Goal: Navigation & Orientation: Find specific page/section

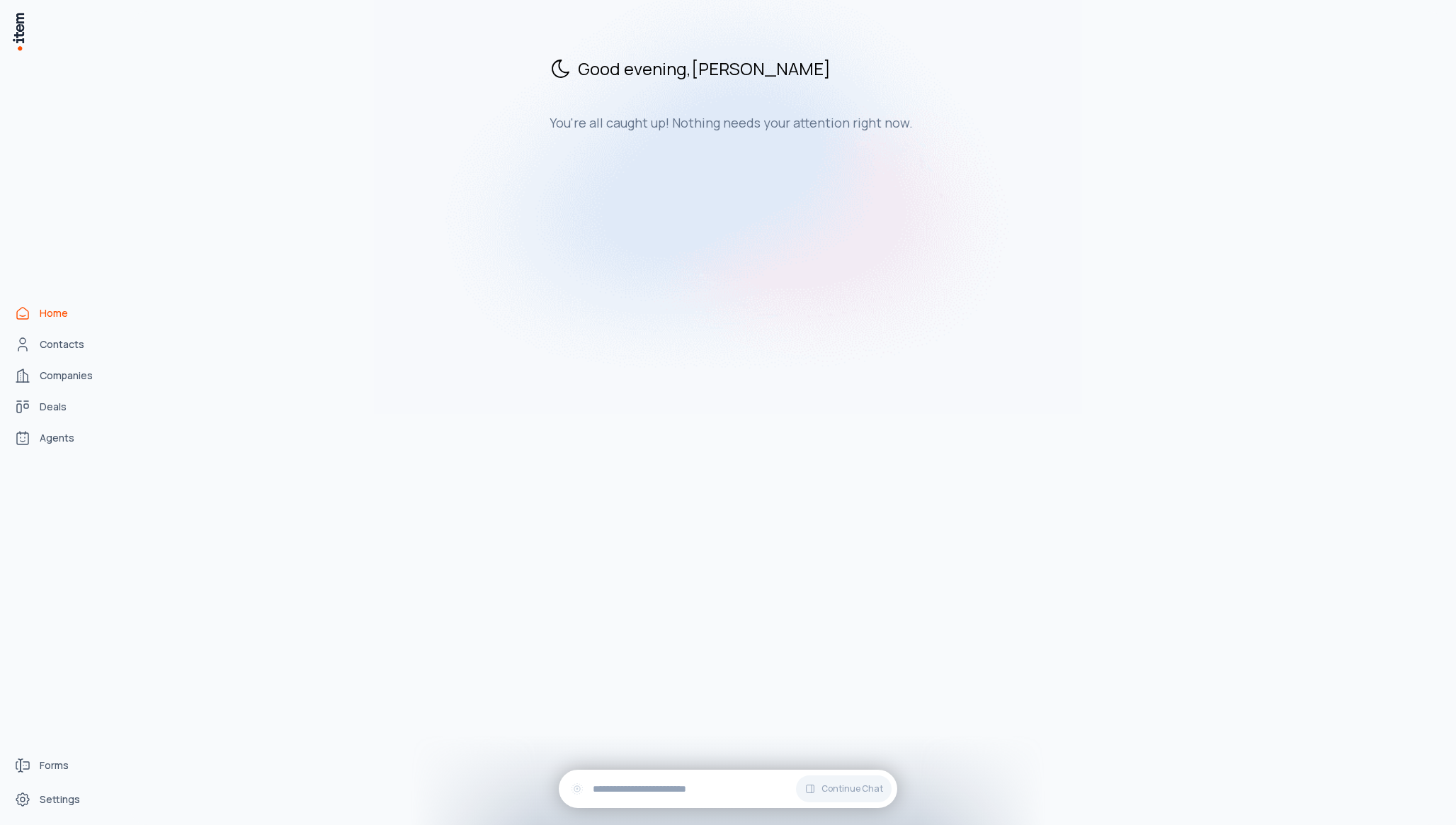
click at [400, 362] on div "Good evening , [PERSON_NAME] You're all caught up! Nothing needs your attention…" at bounding box center [787, 418] width 1314 height 813
click at [33, 366] on link "Companies" at bounding box center [63, 375] width 108 height 28
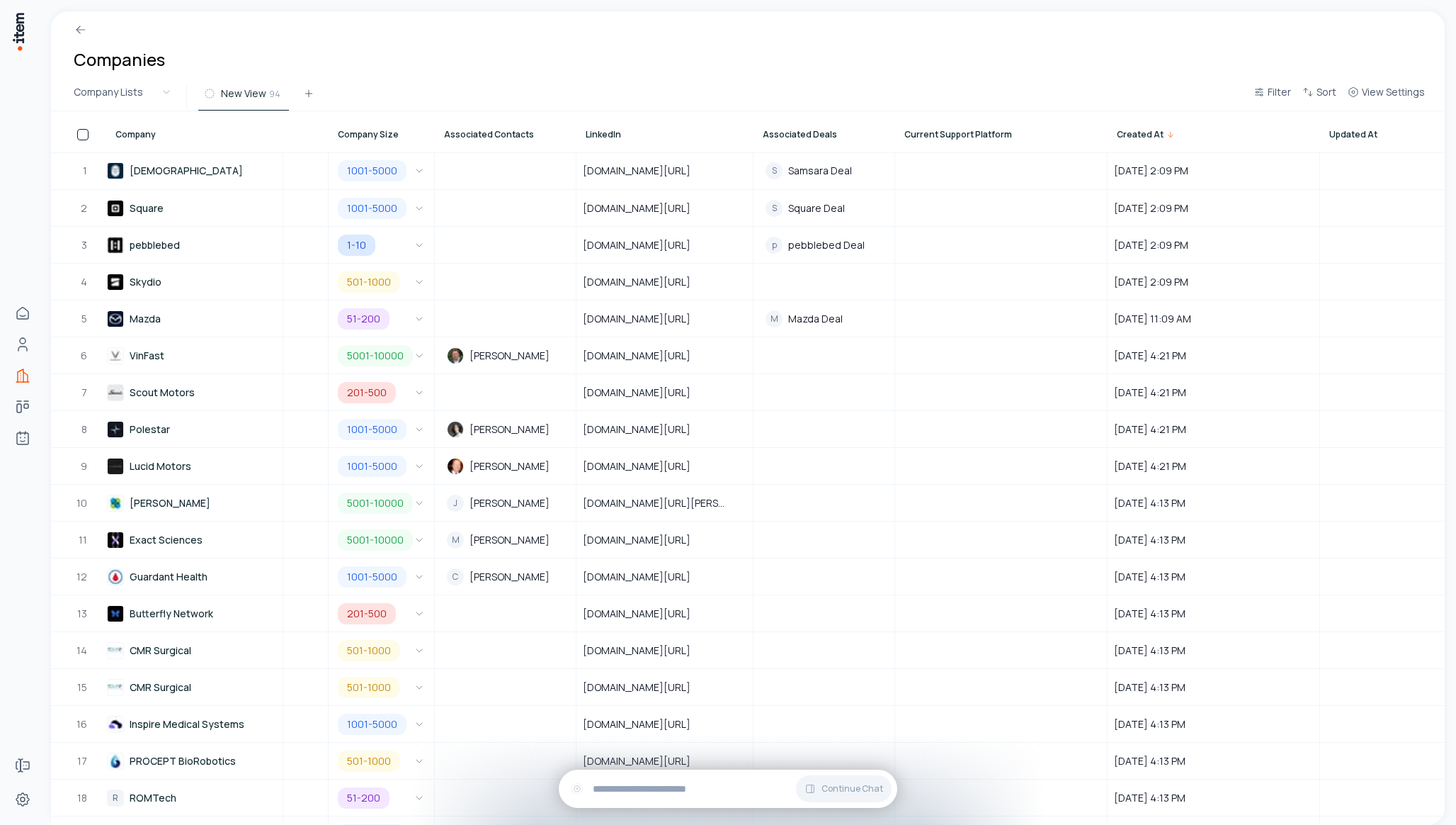
scroll to position [0, 951]
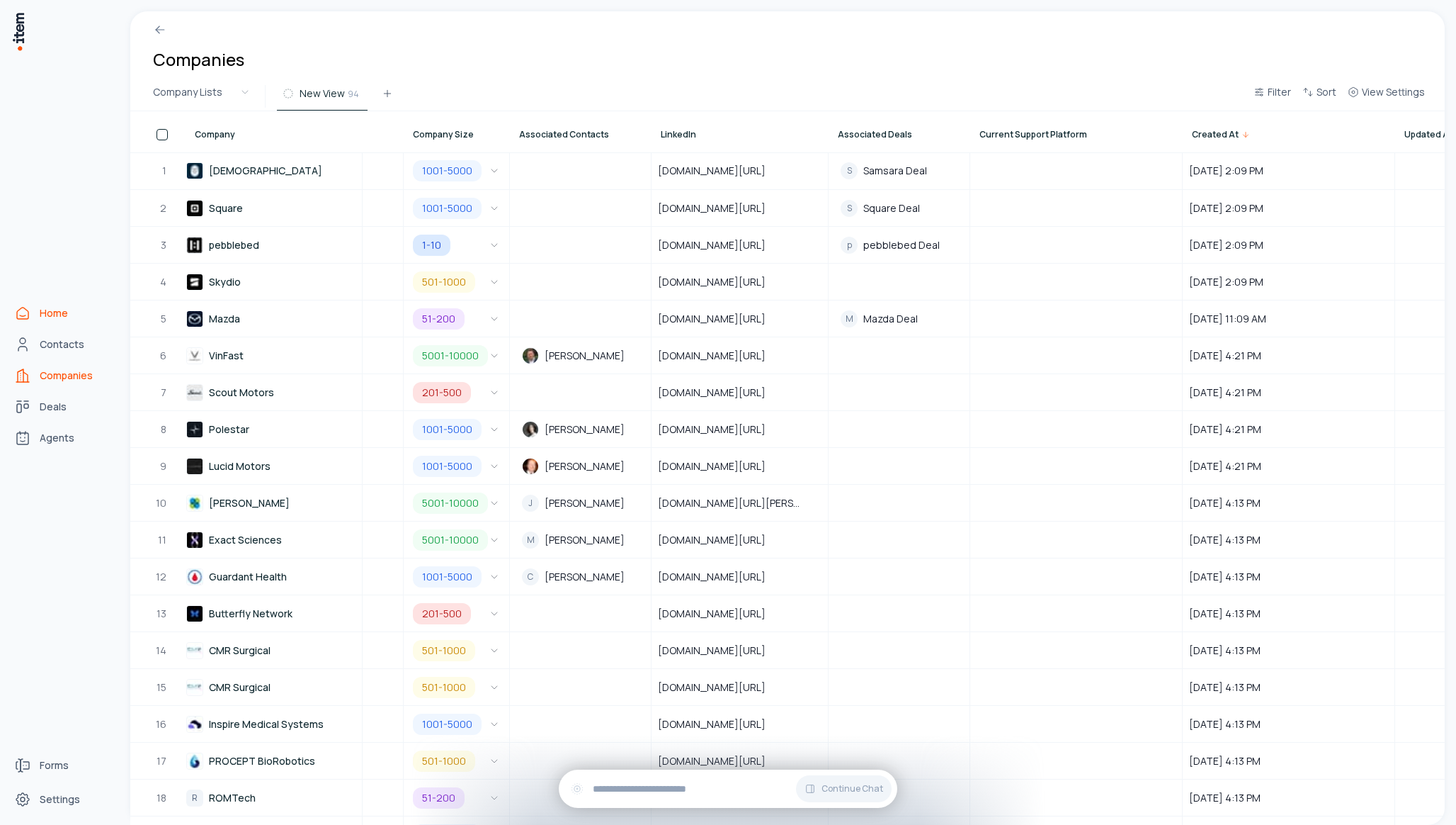
click at [31, 325] on link "Home" at bounding box center [63, 313] width 108 height 28
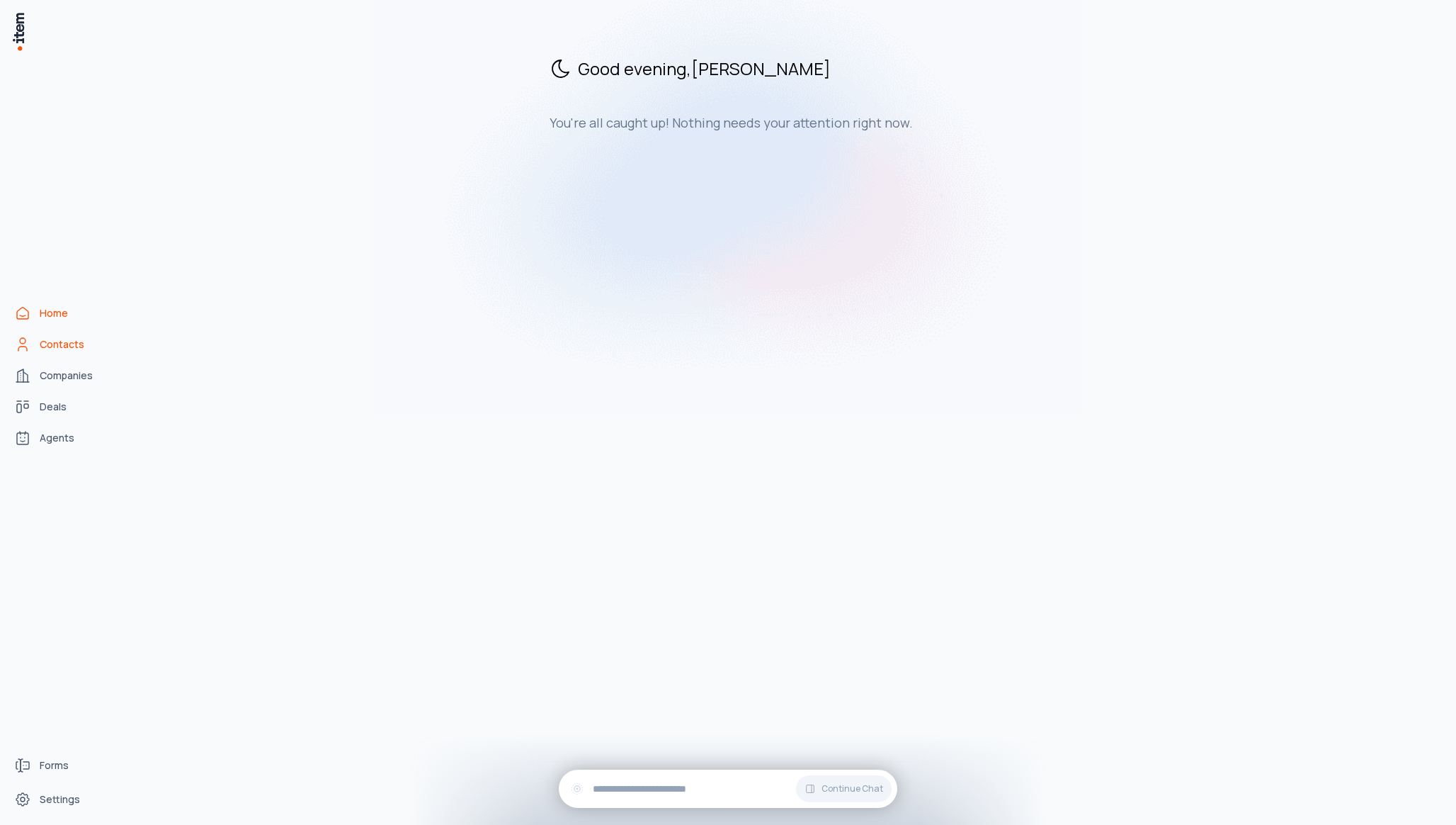
click at [47, 355] on link "Contacts" at bounding box center [63, 344] width 108 height 28
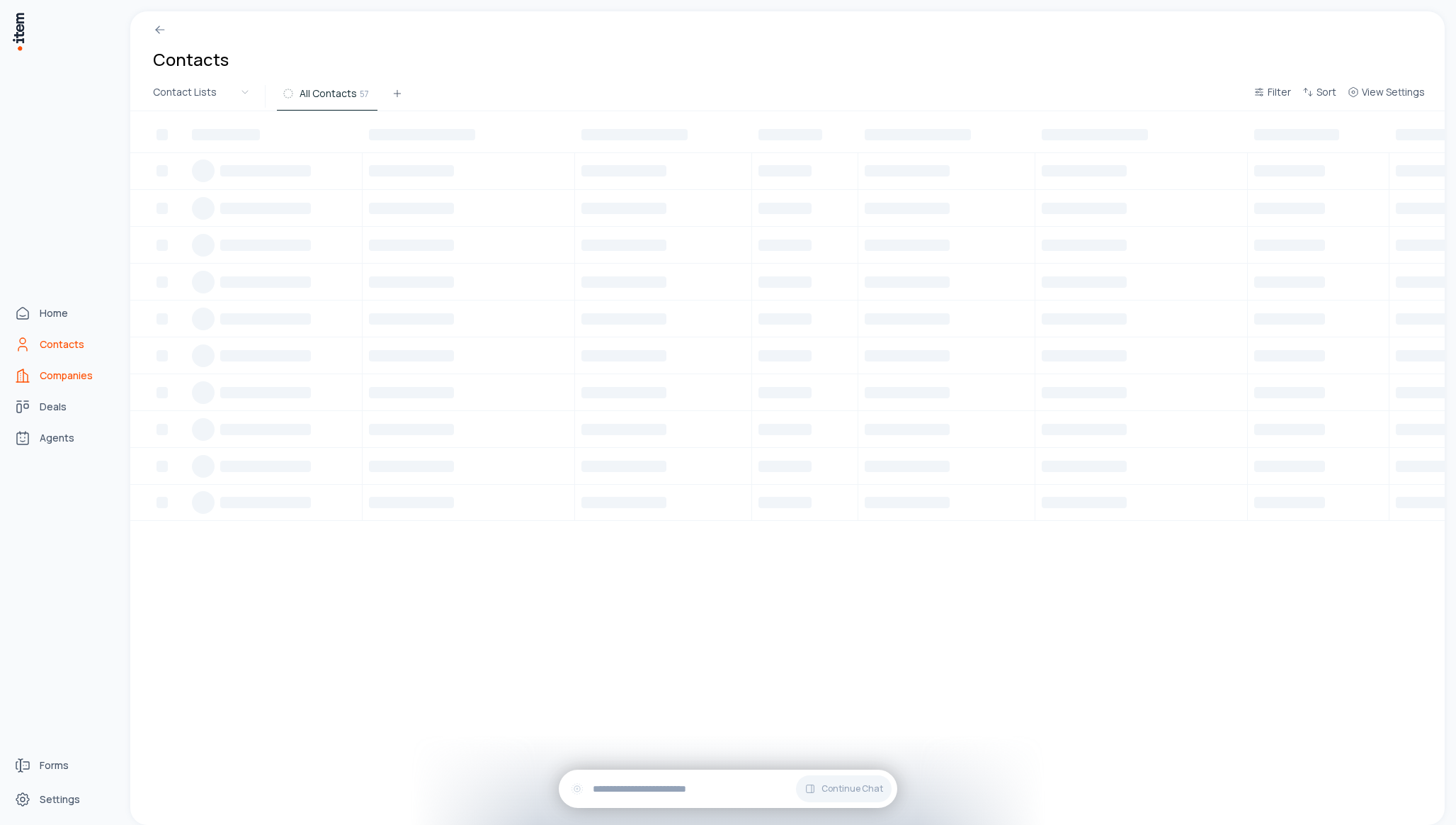
click at [63, 375] on span "Companies" at bounding box center [66, 375] width 53 height 14
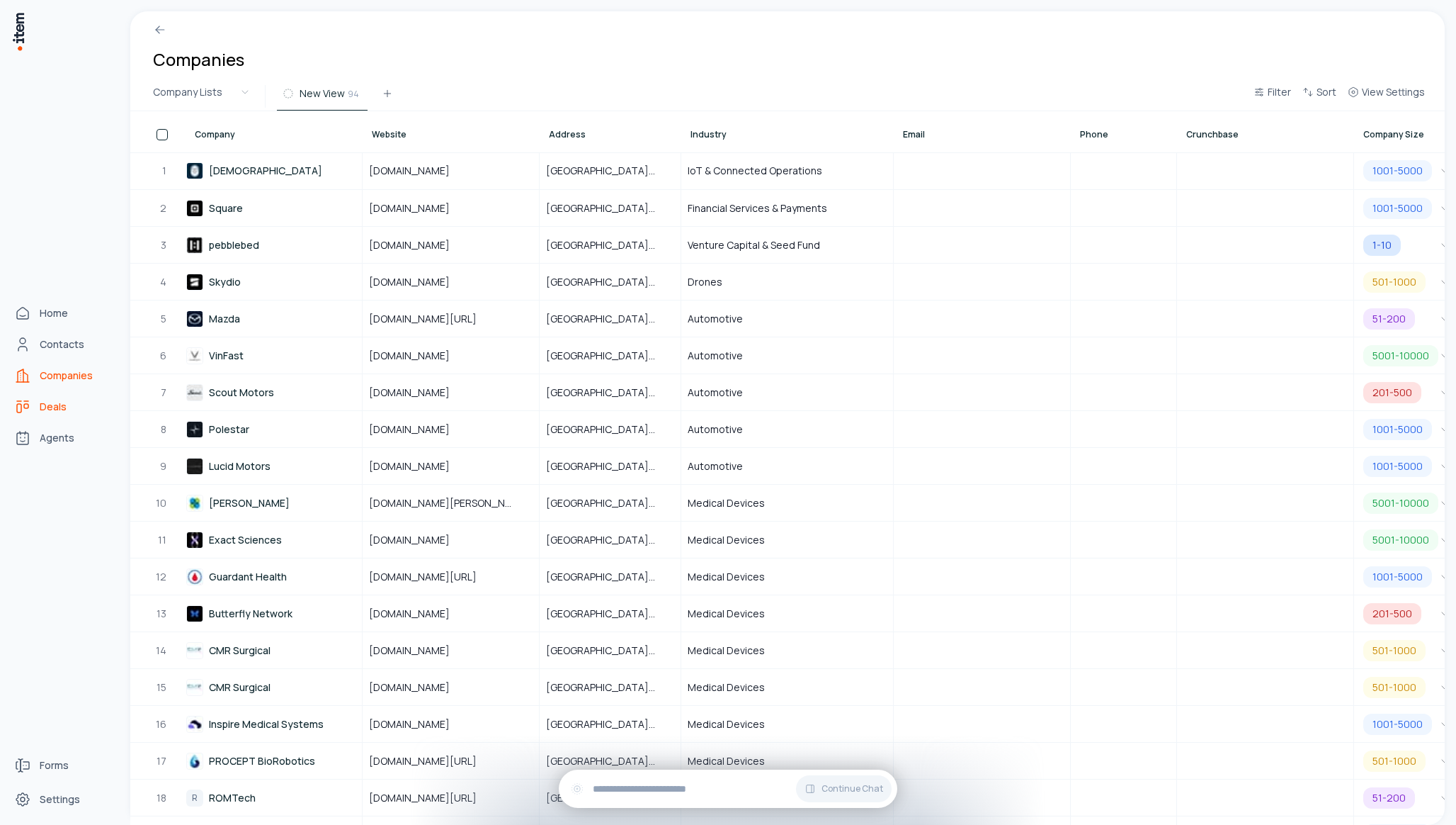
click at [60, 397] on link "Deals" at bounding box center [63, 406] width 108 height 28
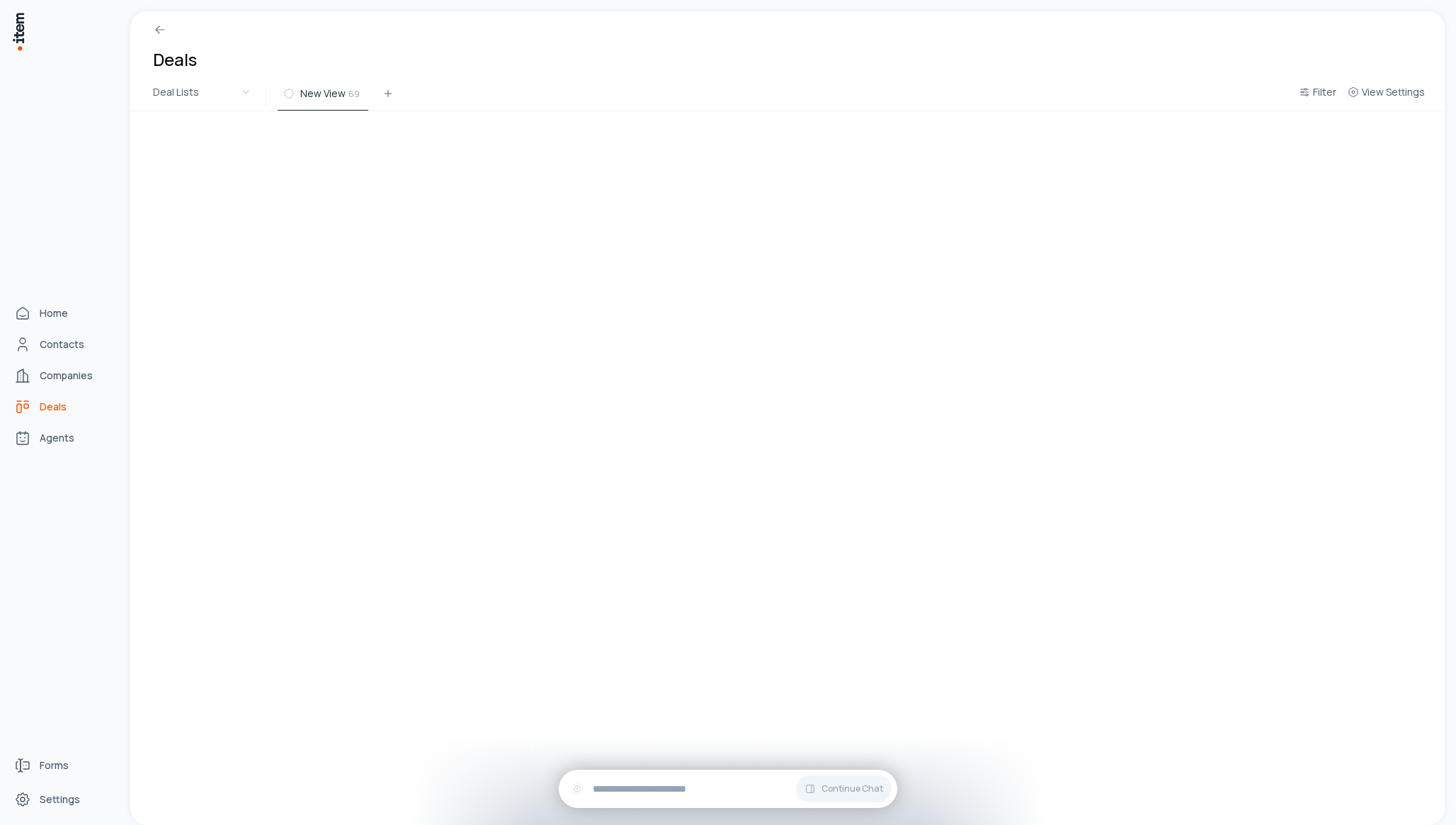
click at [60, 406] on span "Deals" at bounding box center [52, 407] width 27 height 14
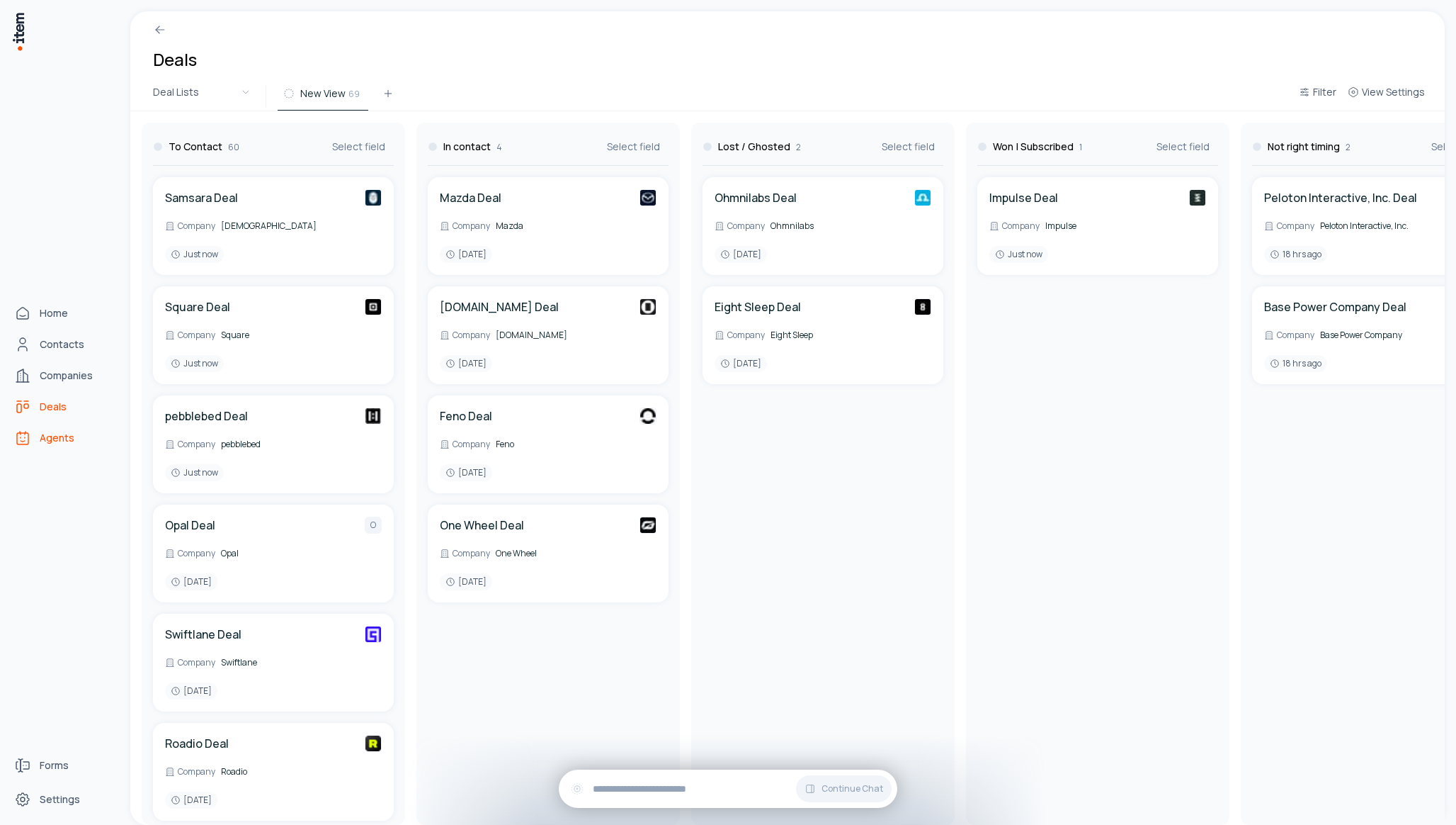
click at [38, 442] on link "Agents" at bounding box center [63, 437] width 108 height 28
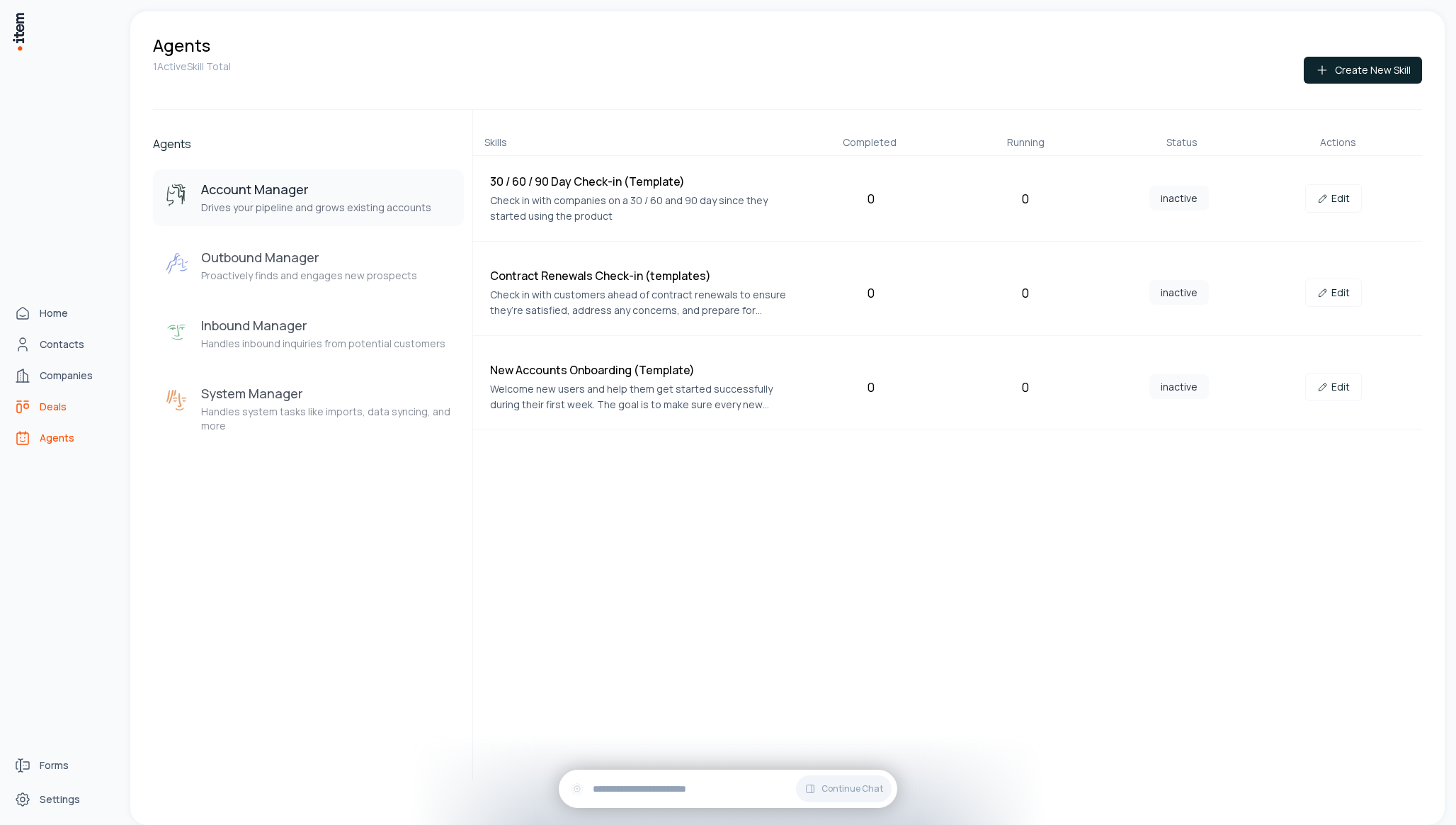
click at [32, 406] on link "Deals" at bounding box center [63, 406] width 108 height 28
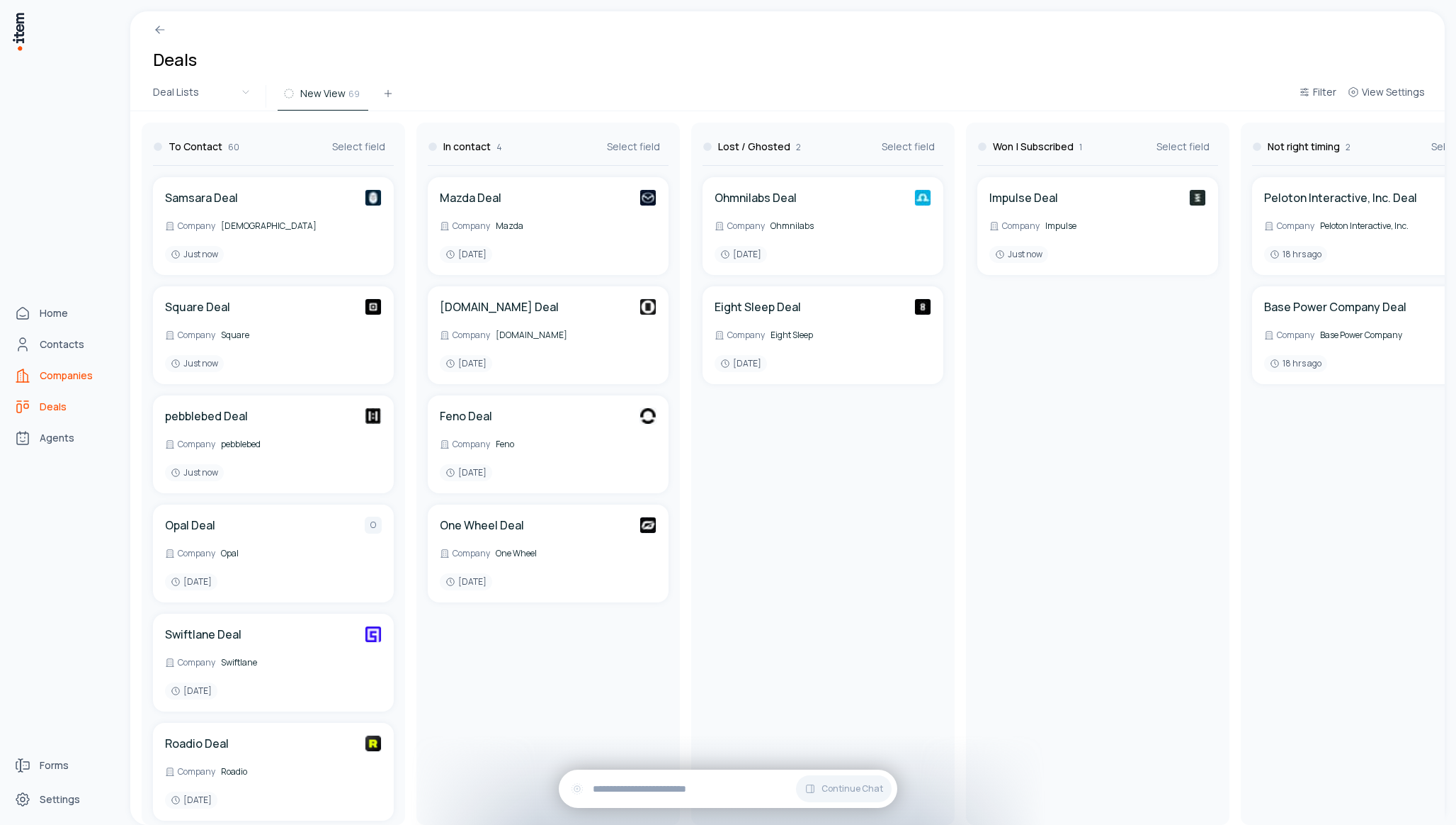
click at [42, 381] on span "Companies" at bounding box center [66, 375] width 53 height 14
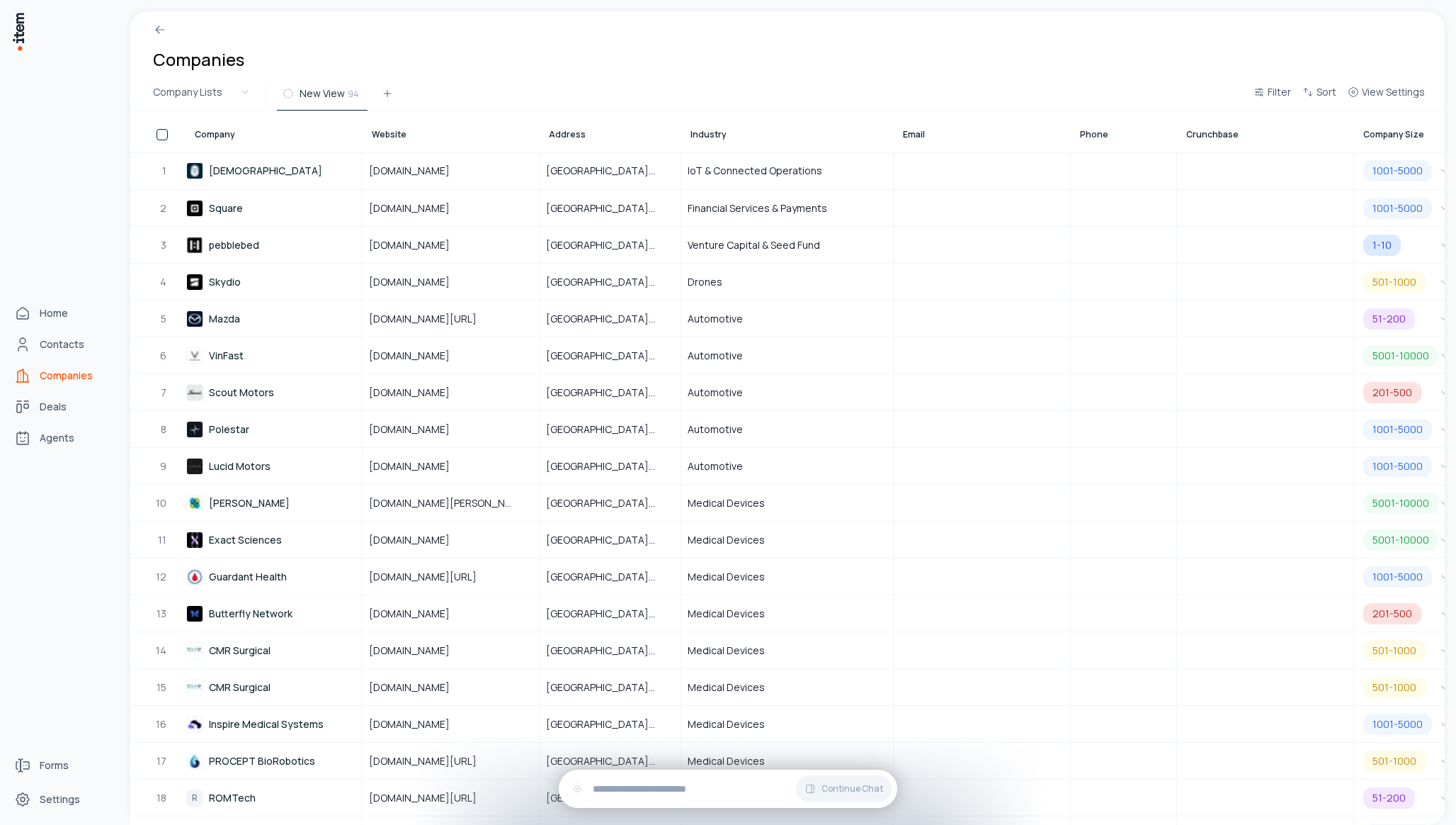
click at [51, 335] on link "Contacts" at bounding box center [63, 344] width 108 height 28
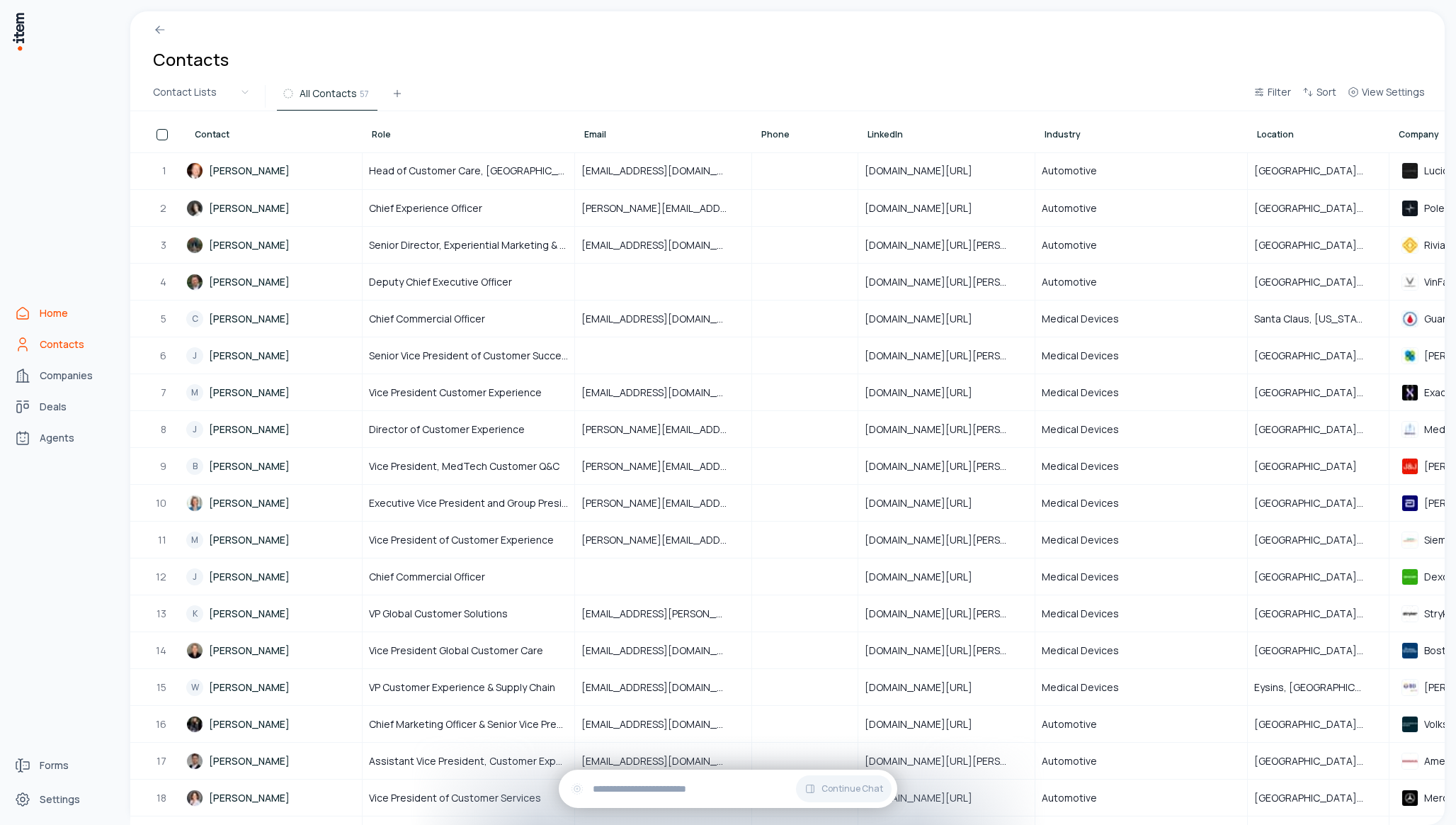
click at [53, 317] on span "Home" at bounding box center [53, 314] width 28 height 14
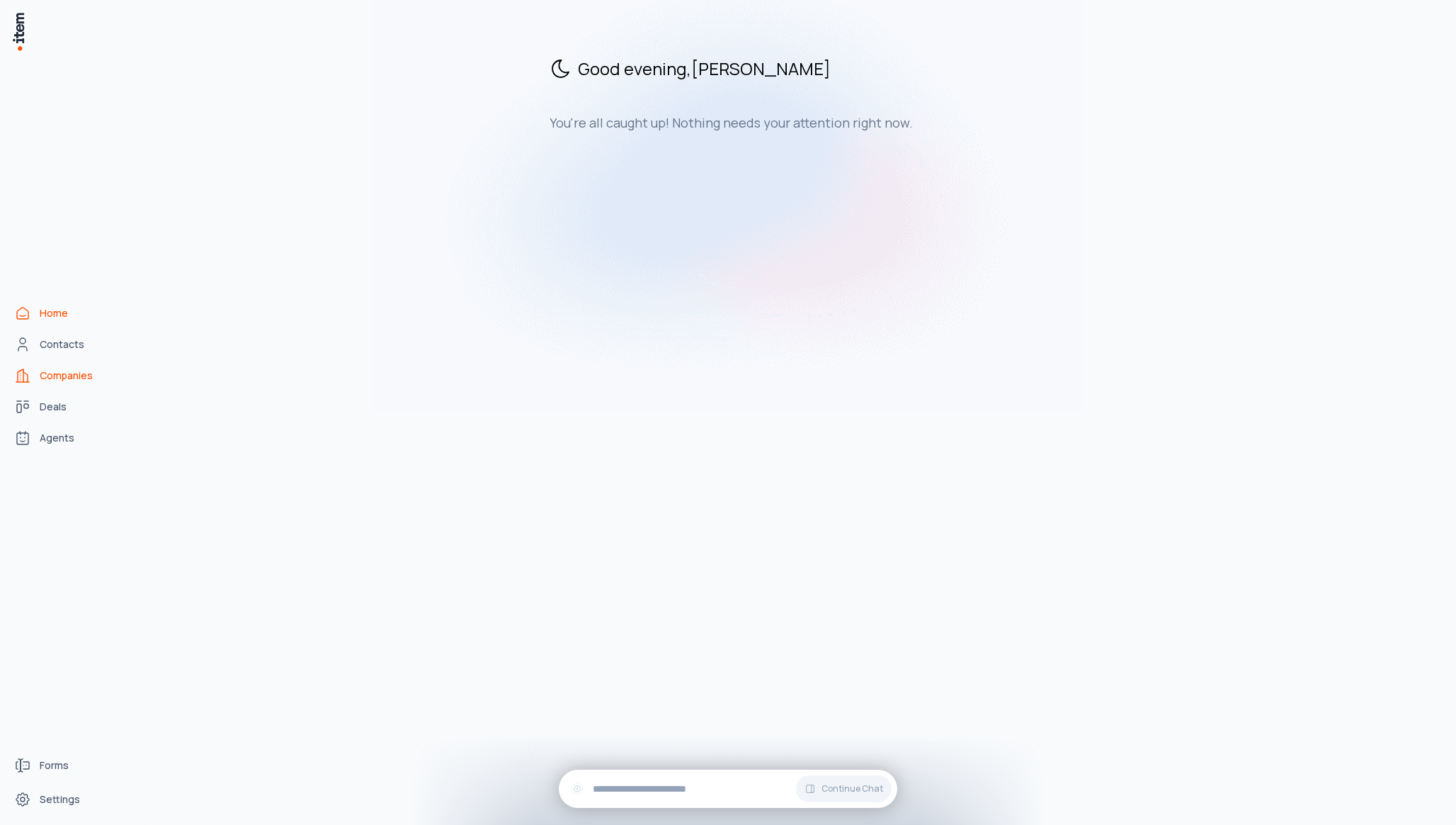
click at [91, 378] on span "Companies" at bounding box center [66, 375] width 53 height 14
click at [173, 295] on div "Good evening , [PERSON_NAME] You're all caught up! Nothing needs your attention…" at bounding box center [787, 418] width 1314 height 813
click at [61, 380] on span "Companies" at bounding box center [66, 375] width 53 height 14
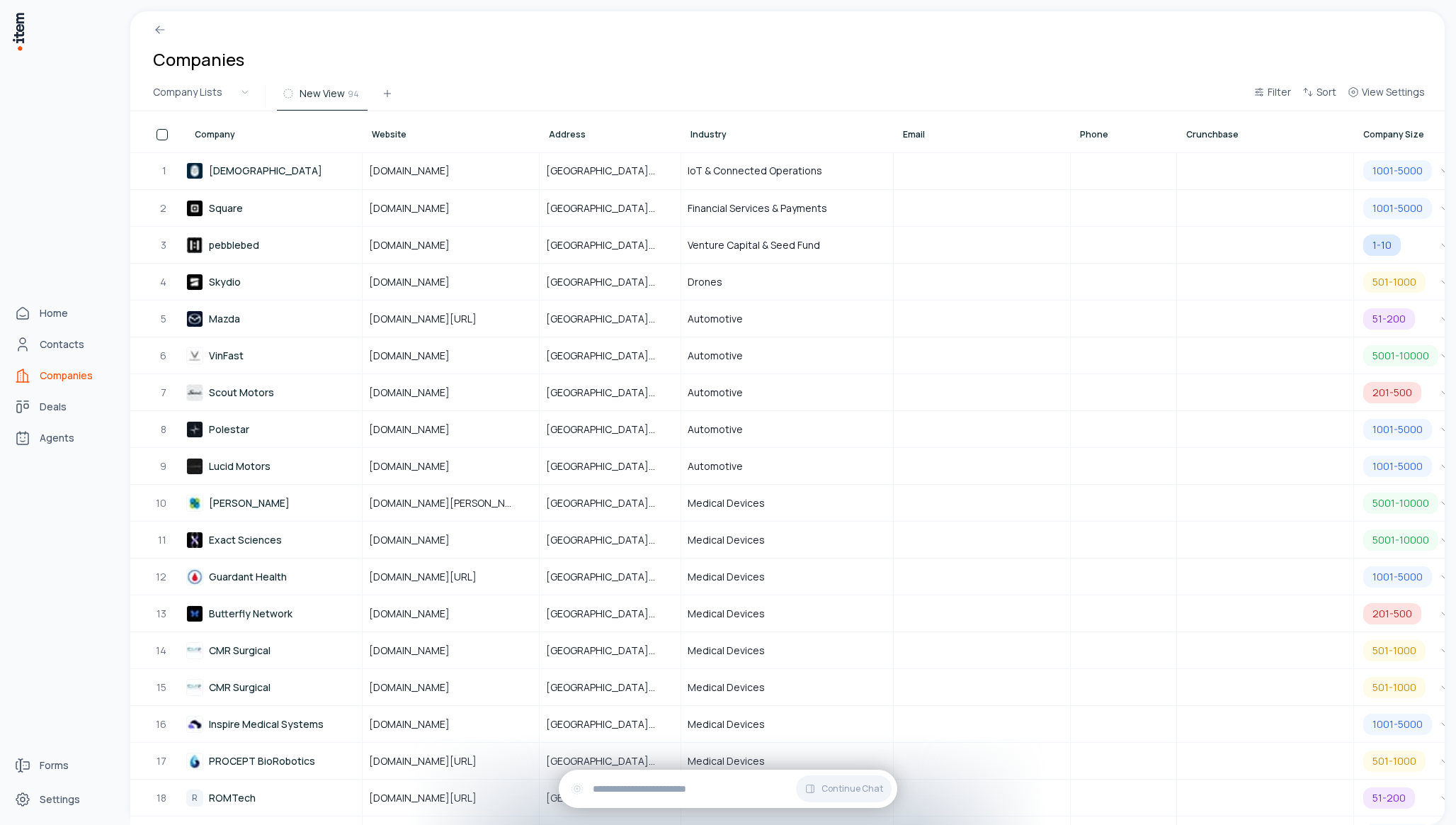
click at [22, 29] on img at bounding box center [19, 32] width 14 height 40
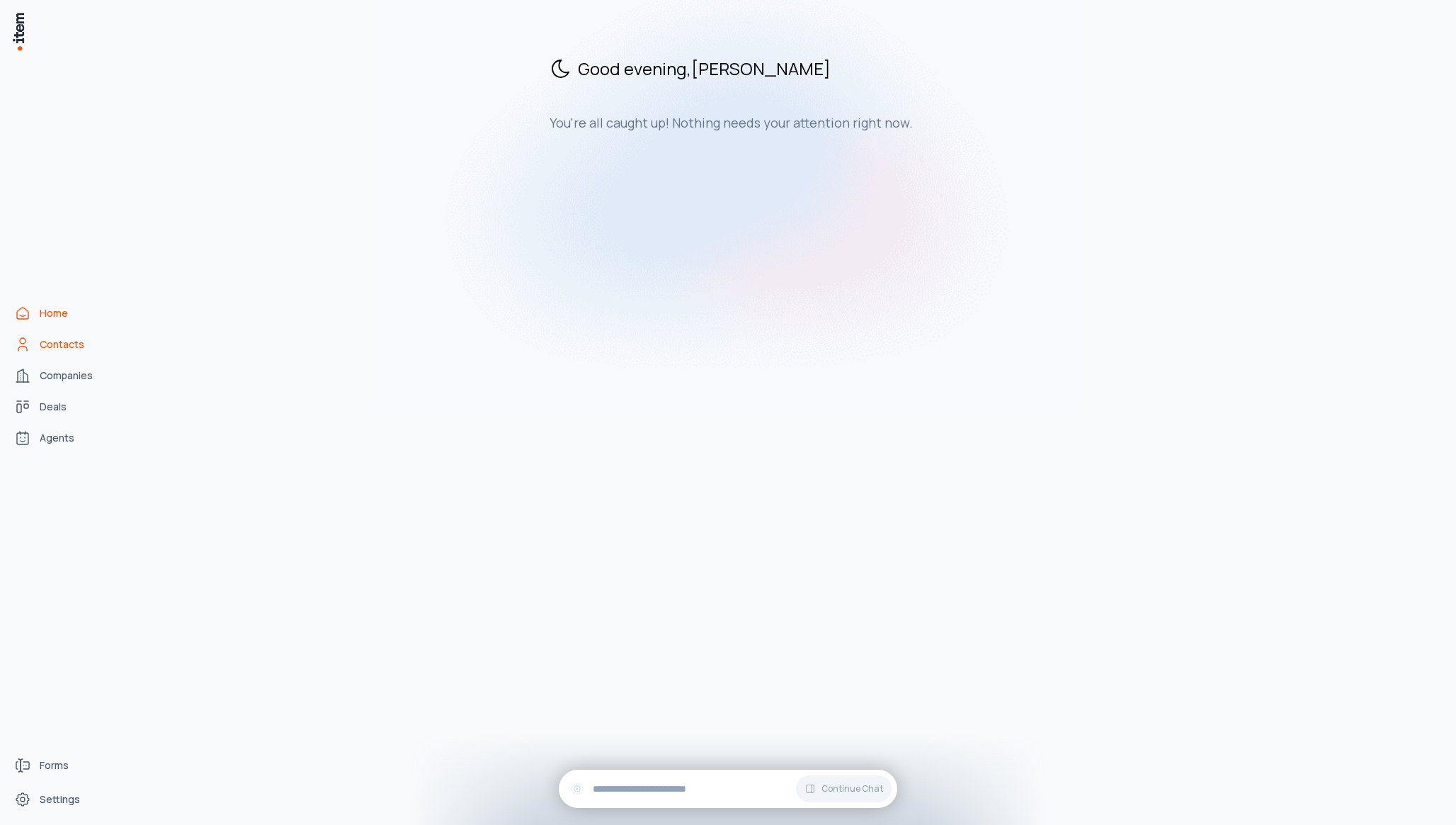
click at [65, 338] on span "Contacts" at bounding box center [62, 345] width 45 height 14
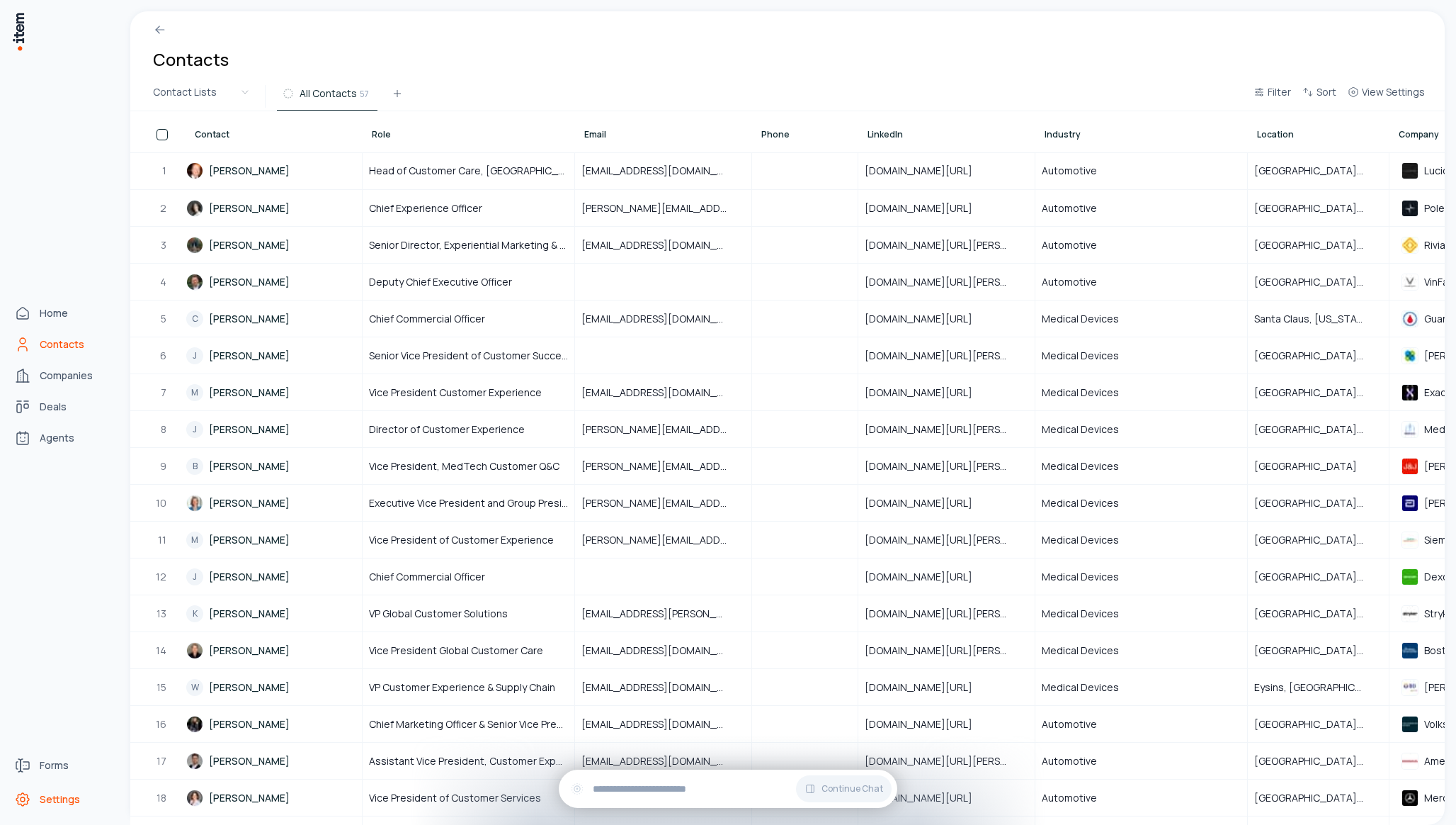
click at [57, 801] on span "Settings" at bounding box center [60, 799] width 40 height 14
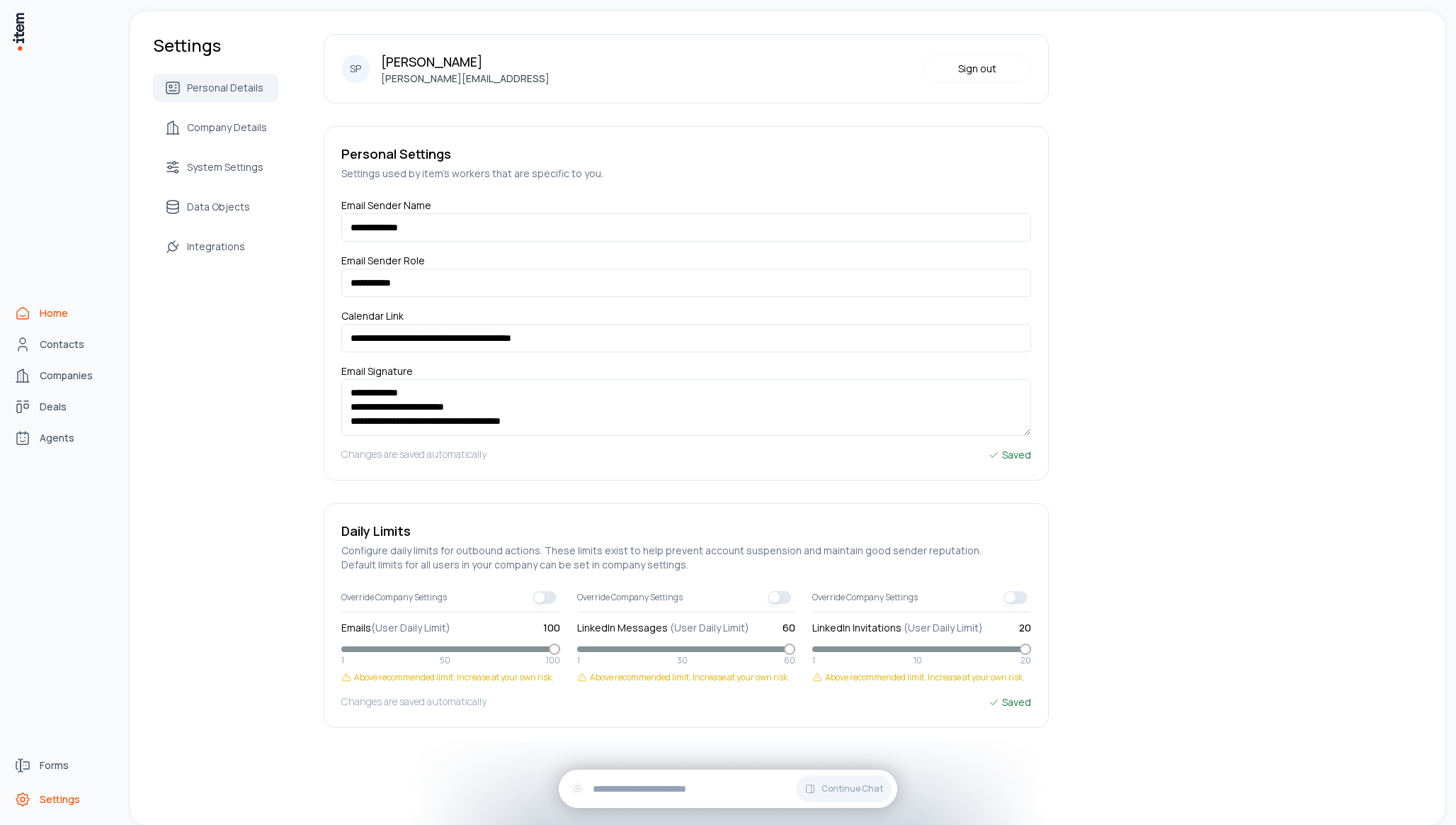
click at [61, 302] on link "Home" at bounding box center [63, 313] width 108 height 28
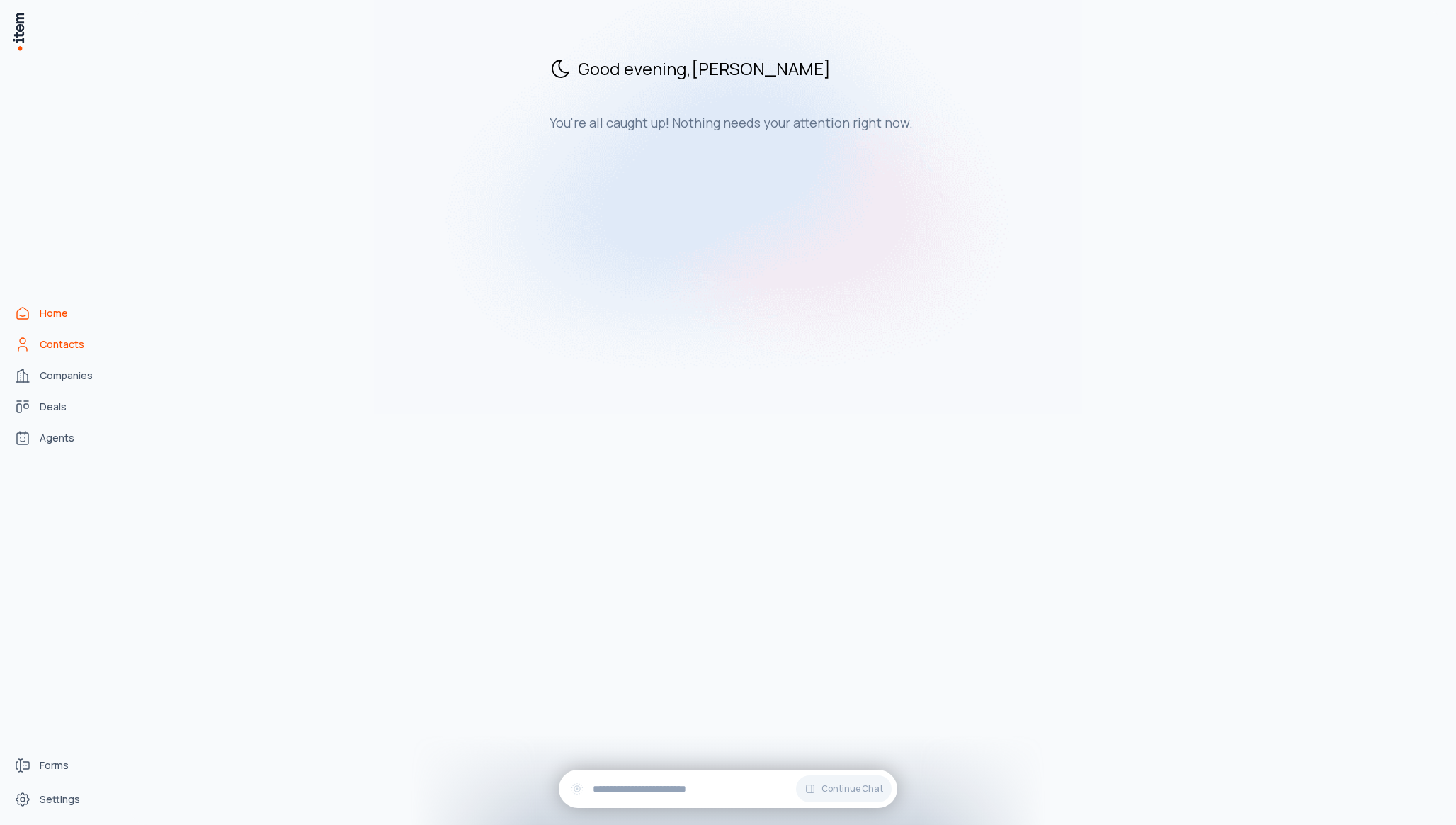
click at [61, 346] on span "Contacts" at bounding box center [62, 345] width 45 height 14
